Goal: Task Accomplishment & Management: Complete application form

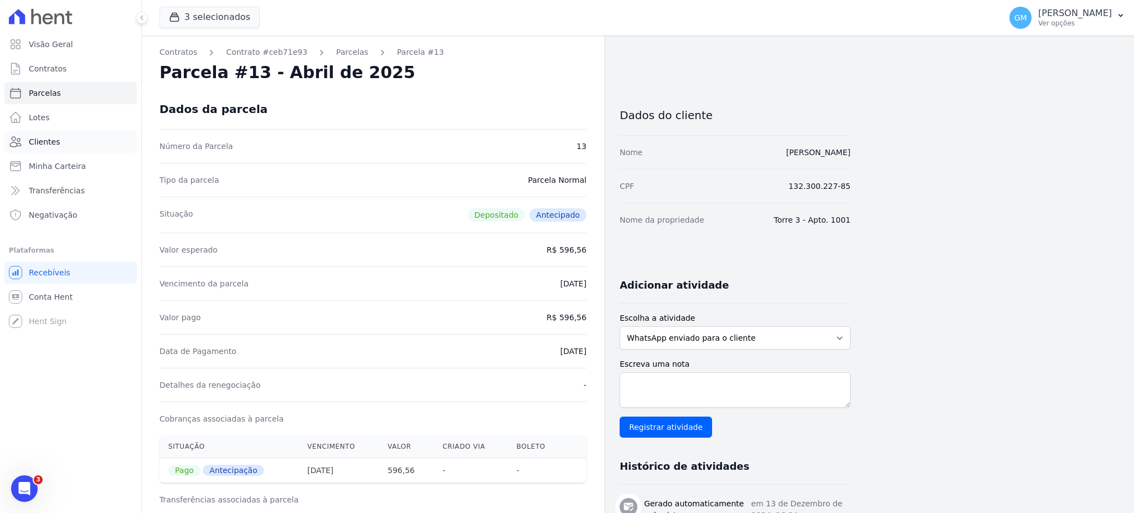
click at [82, 141] on link "Clientes" at bounding box center [70, 142] width 132 height 22
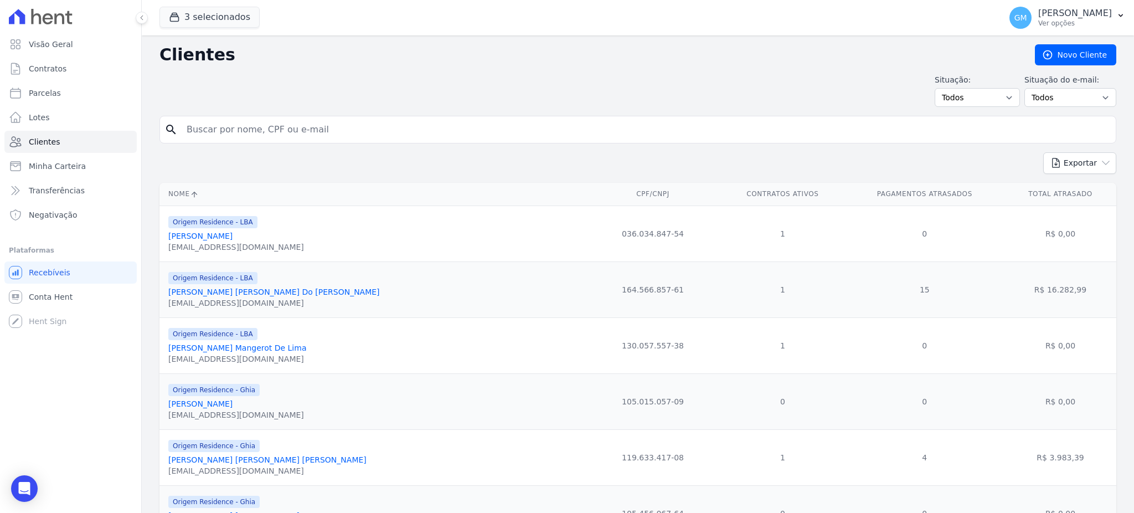
click at [210, 132] on input "search" at bounding box center [645, 130] width 931 height 22
paste input "[PERSON_NAME]"
type input "[PERSON_NAME]"
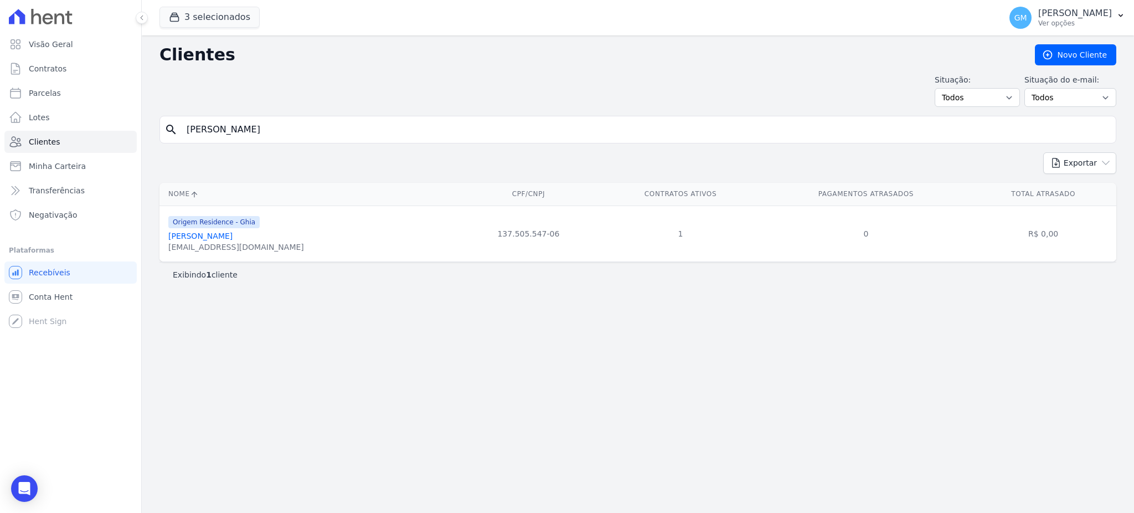
click at [220, 240] on link "[PERSON_NAME]" at bounding box center [200, 235] width 64 height 9
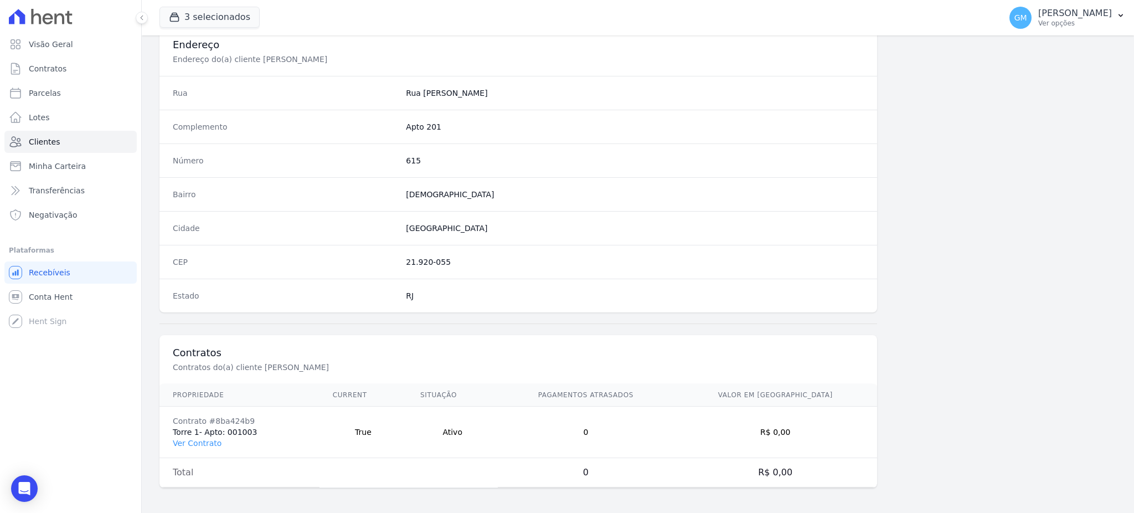
scroll to position [524, 0]
click at [226, 426] on td "Contrato #8ba424b9 Torre 1- Apto: 001003 Ver Contrato" at bounding box center [239, 430] width 160 height 51
click at [204, 442] on link "Ver Contrato" at bounding box center [197, 441] width 49 height 9
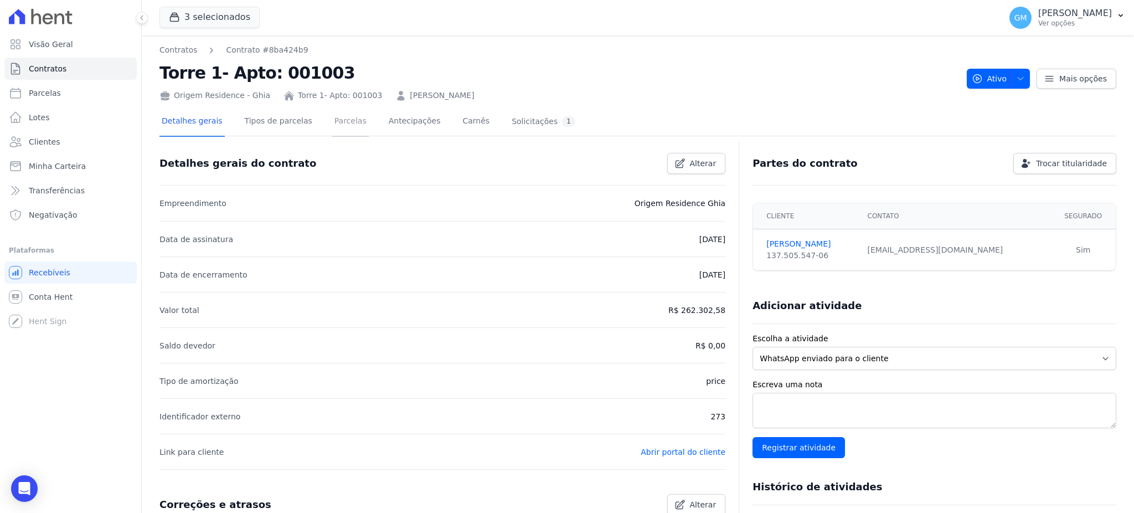
click at [334, 122] on link "Parcelas" at bounding box center [350, 121] width 37 height 29
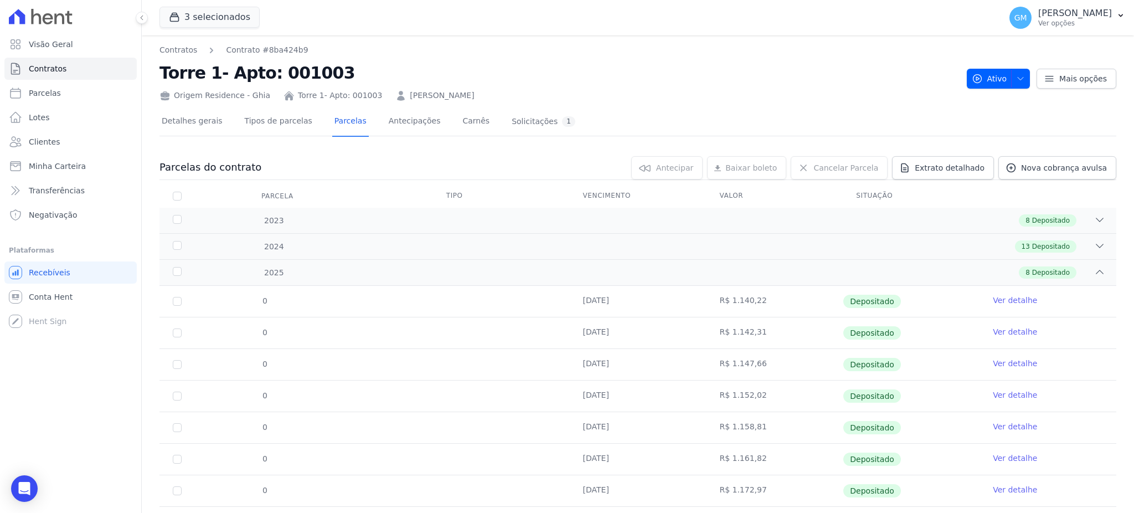
scroll to position [58, 0]
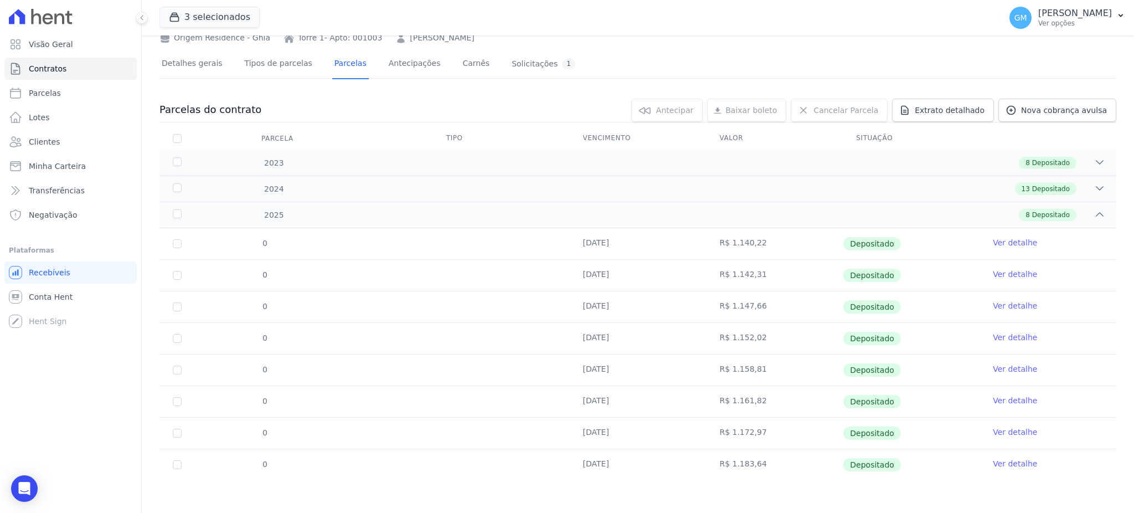
click at [1011, 464] on link "Ver detalhe" at bounding box center [1015, 463] width 44 height 11
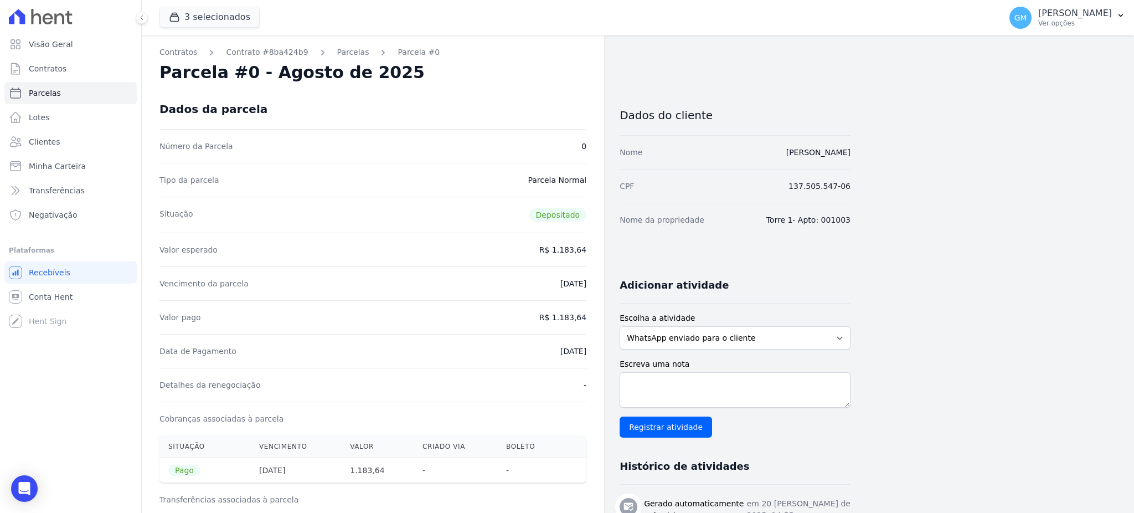
click at [559, 92] on div "Dados da parcela" at bounding box center [372, 109] width 427 height 40
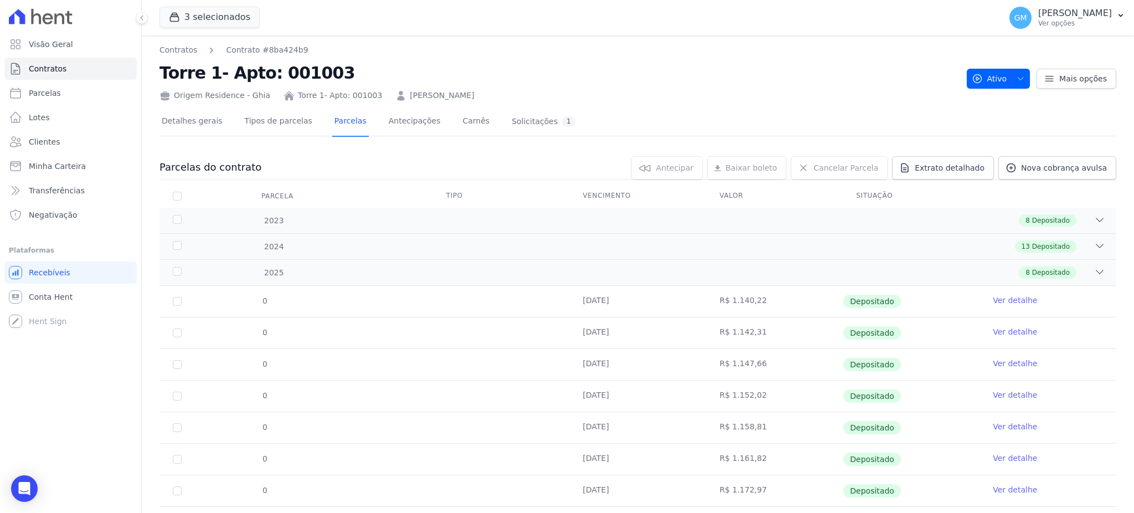
scroll to position [58, 0]
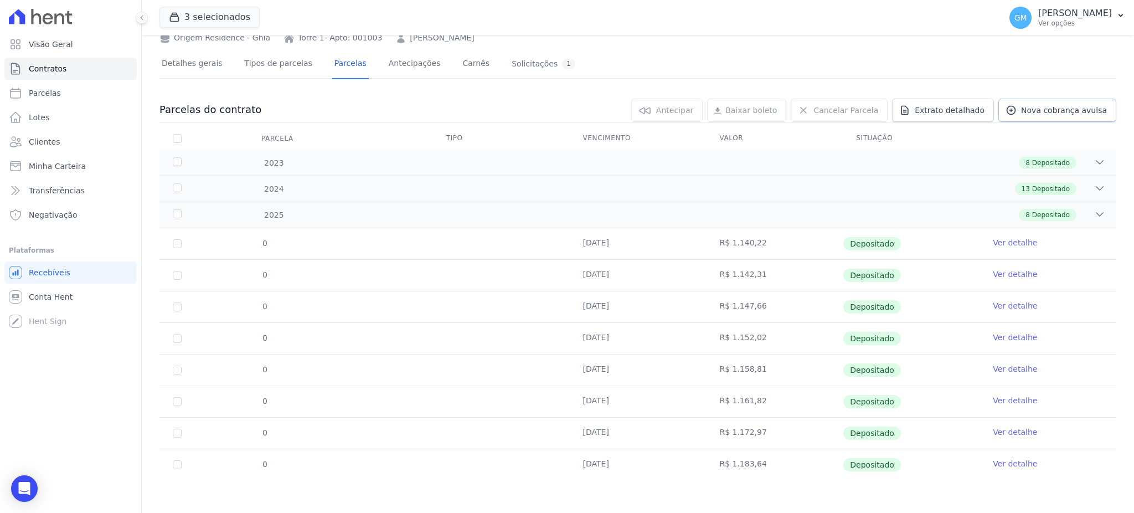
click at [1036, 110] on span "Nova cobrança avulsa" at bounding box center [1064, 110] width 86 height 11
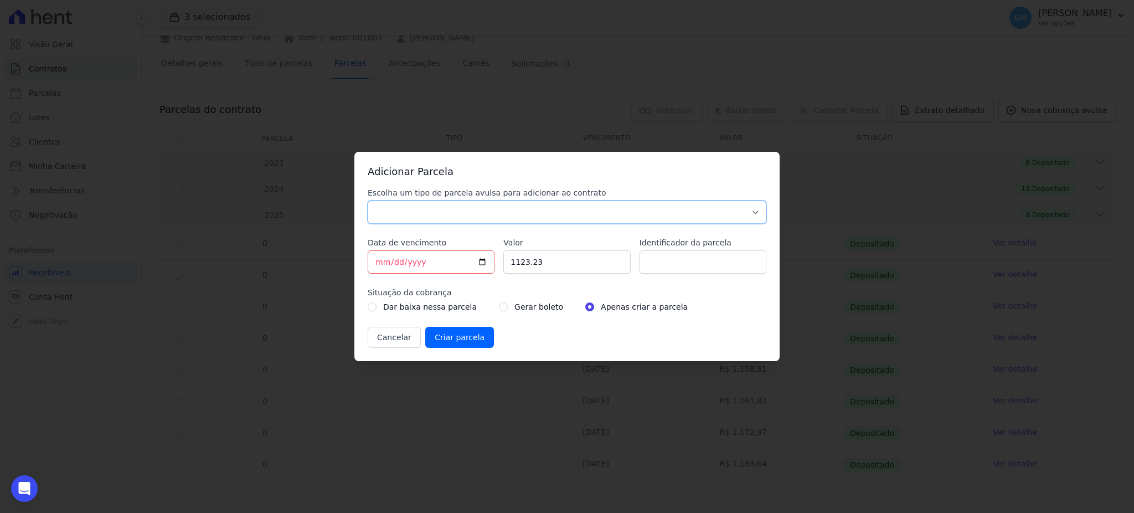
click at [532, 216] on select "Parcela Normal Sinal Caução Intercalada Chaves Pré Chaves Pós Chaves Taxas Quit…" at bounding box center [567, 211] width 399 height 23
select select "standard"
click at [368, 200] on select "Parcela Normal Sinal Caução Intercalada Chaves Pré Chaves Pós Chaves Taxas Quit…" at bounding box center [567, 211] width 399 height 23
click at [481, 262] on input "[DATE]" at bounding box center [431, 261] width 127 height 23
type input "[DATE]"
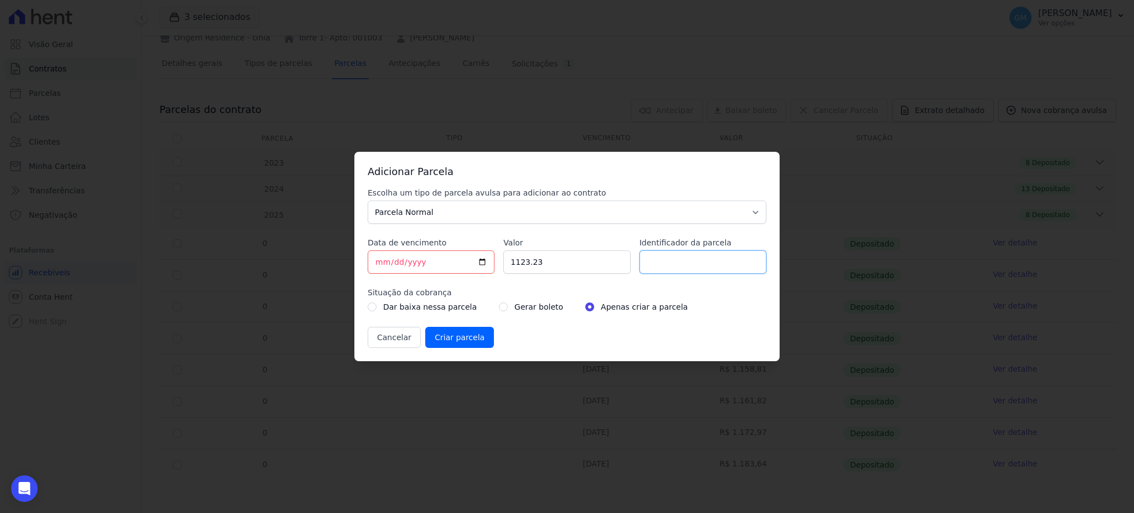
click at [668, 257] on input "Identificador da parcela" at bounding box center [703, 261] width 127 height 23
type input "setembro"
drag, startPoint x: 583, startPoint y: 259, endPoint x: 455, endPoint y: 255, distance: 128.0
click at [455, 255] on div "Escolha um tipo de parcela avulsa para adicionar ao contrato Parcela Normal Sin…" at bounding box center [567, 267] width 399 height 161
paste input ".19192"
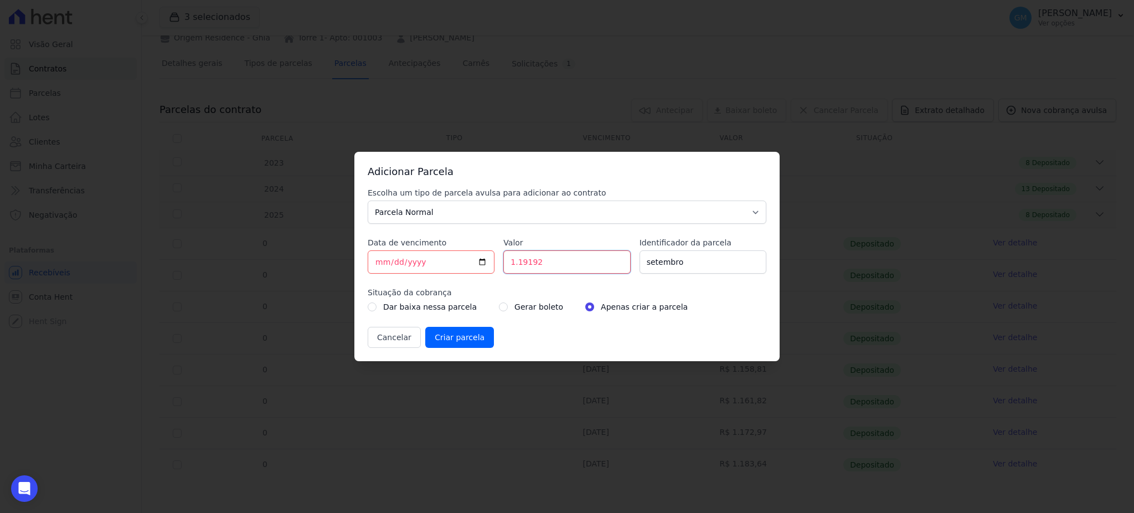
click at [519, 267] on input "1.19192" at bounding box center [566, 261] width 127 height 23
click at [516, 266] on input "1.19192" at bounding box center [566, 261] width 127 height 23
click at [521, 269] on input "1.19192" at bounding box center [566, 261] width 127 height 23
click at [519, 262] on input "1.19192" at bounding box center [566, 261] width 127 height 23
click at [517, 261] on input "1.19192" at bounding box center [566, 261] width 127 height 23
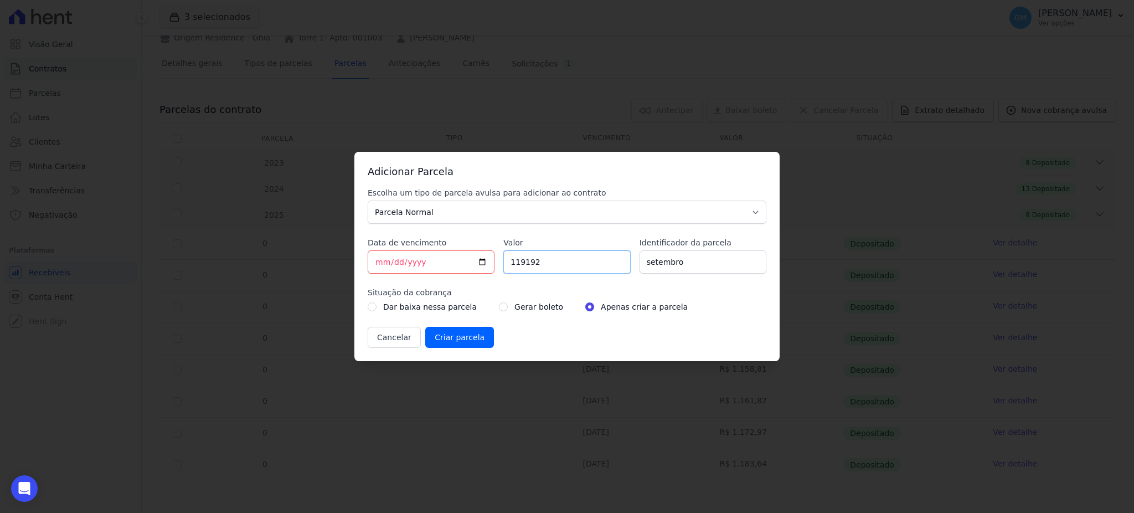
click at [526, 257] on input "119192" at bounding box center [566, 261] width 127 height 23
type input "1191.92"
click at [499, 303] on div "Gerar boleto" at bounding box center [531, 306] width 64 height 13
click at [499, 305] on input "radio" at bounding box center [503, 306] width 9 height 9
radio input "true"
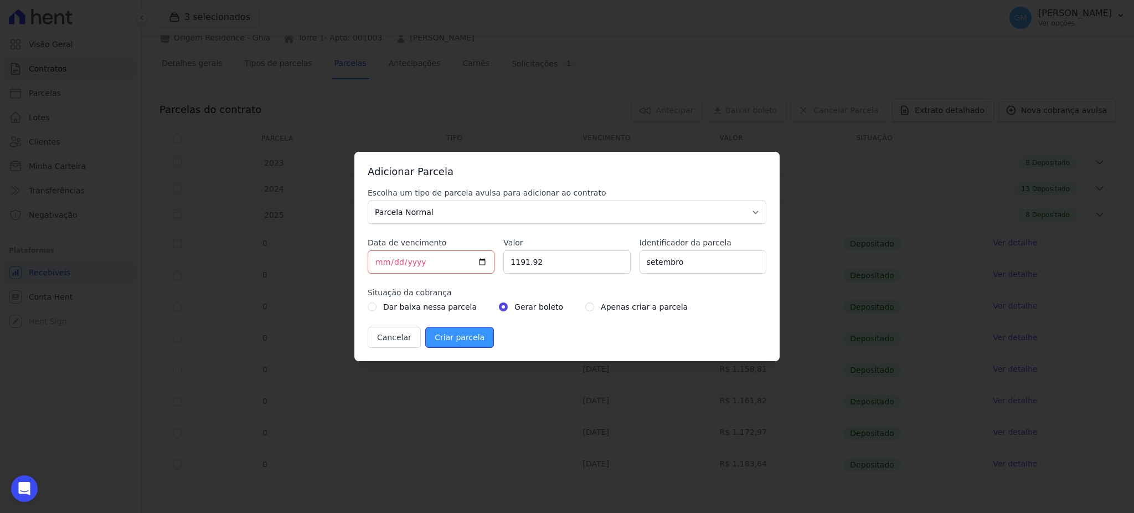
click at [450, 332] on input "Criar parcela" at bounding box center [459, 337] width 69 height 21
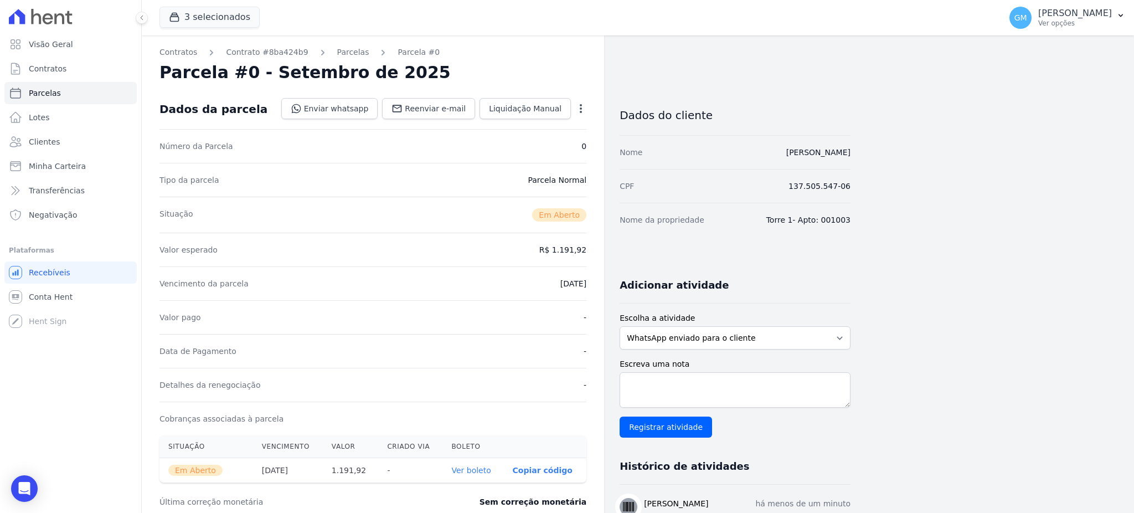
click at [476, 471] on link "Ver boleto" at bounding box center [470, 470] width 39 height 9
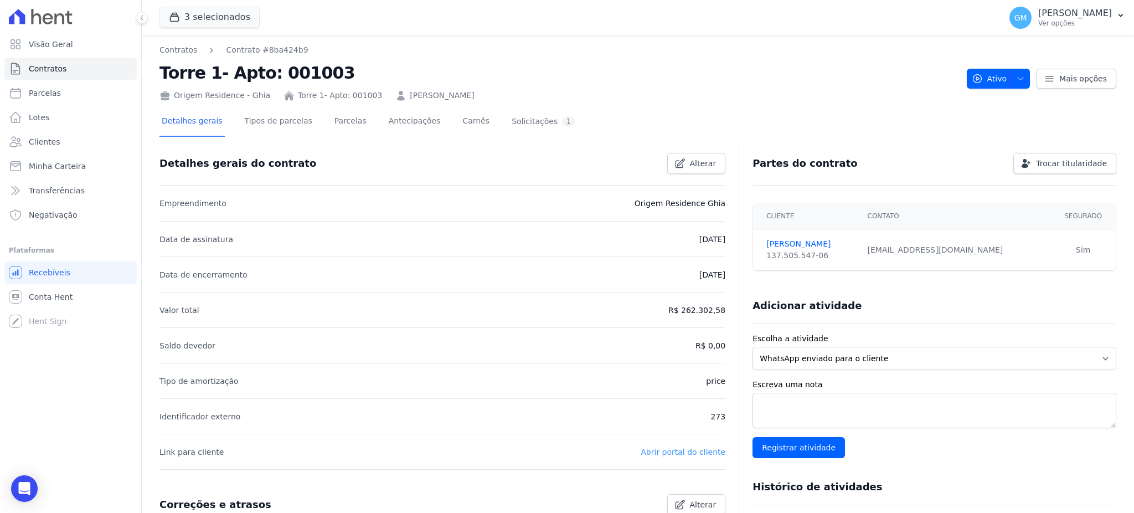
click at [687, 455] on link "Abrir portal do cliente" at bounding box center [683, 451] width 85 height 9
